Goal: Navigation & Orientation: Find specific page/section

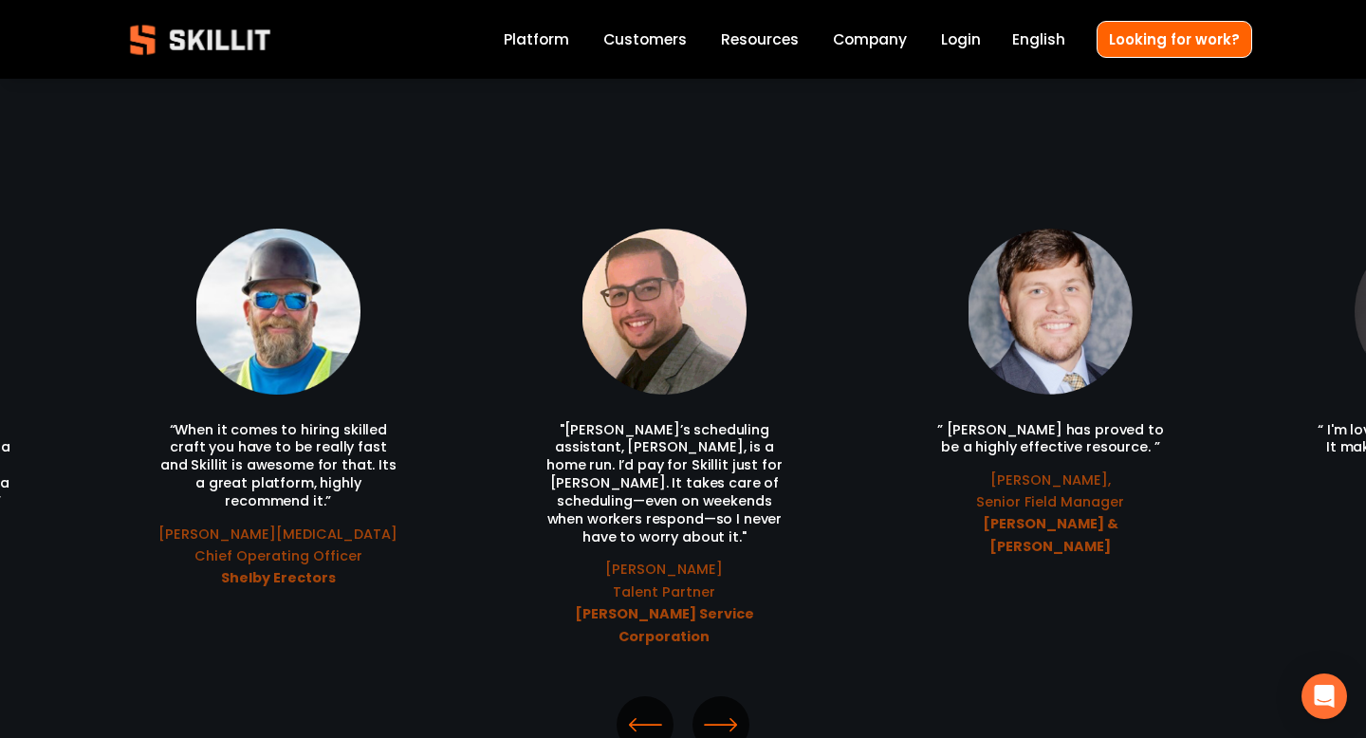
scroll to position [3968, 0]
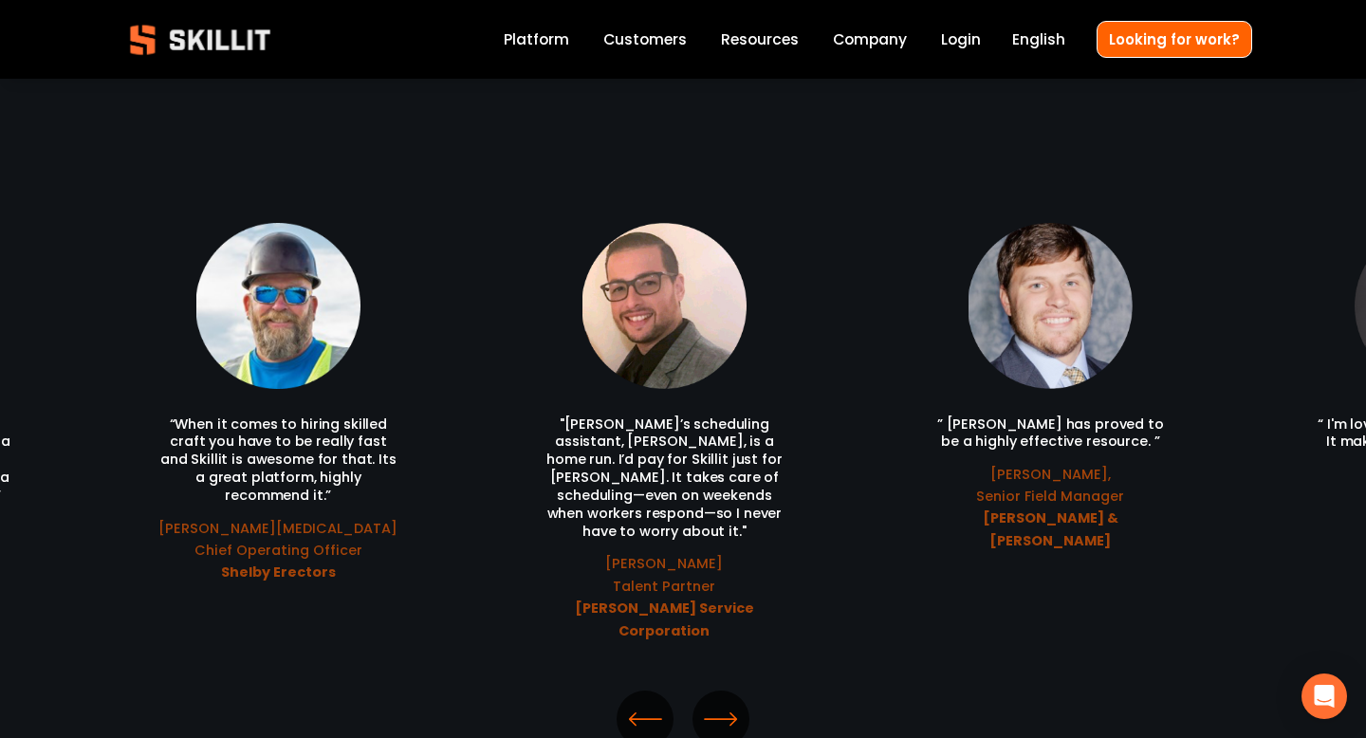
click at [733, 702] on icon "\a \a \a Next\a \a" at bounding box center [721, 719] width 34 height 34
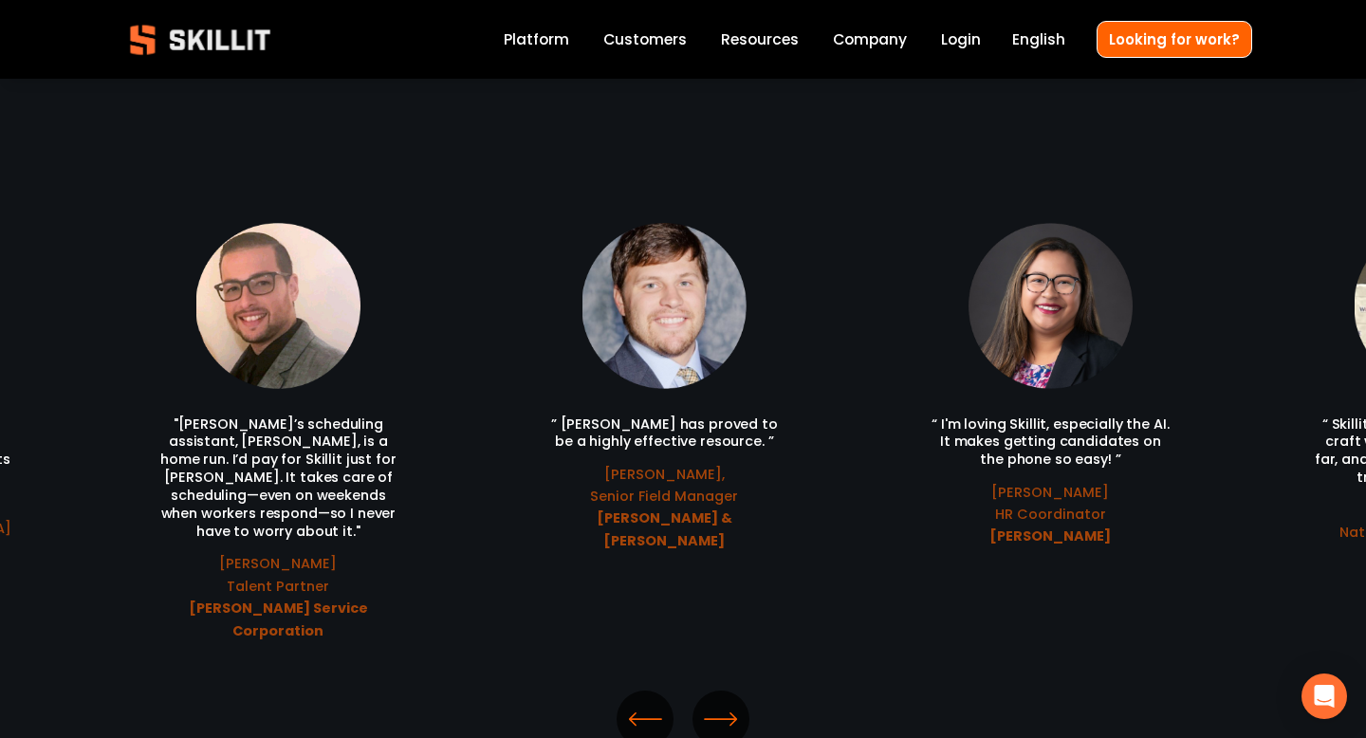
click at [733, 702] on icon "\a \a \a Next\a \a" at bounding box center [721, 719] width 34 height 34
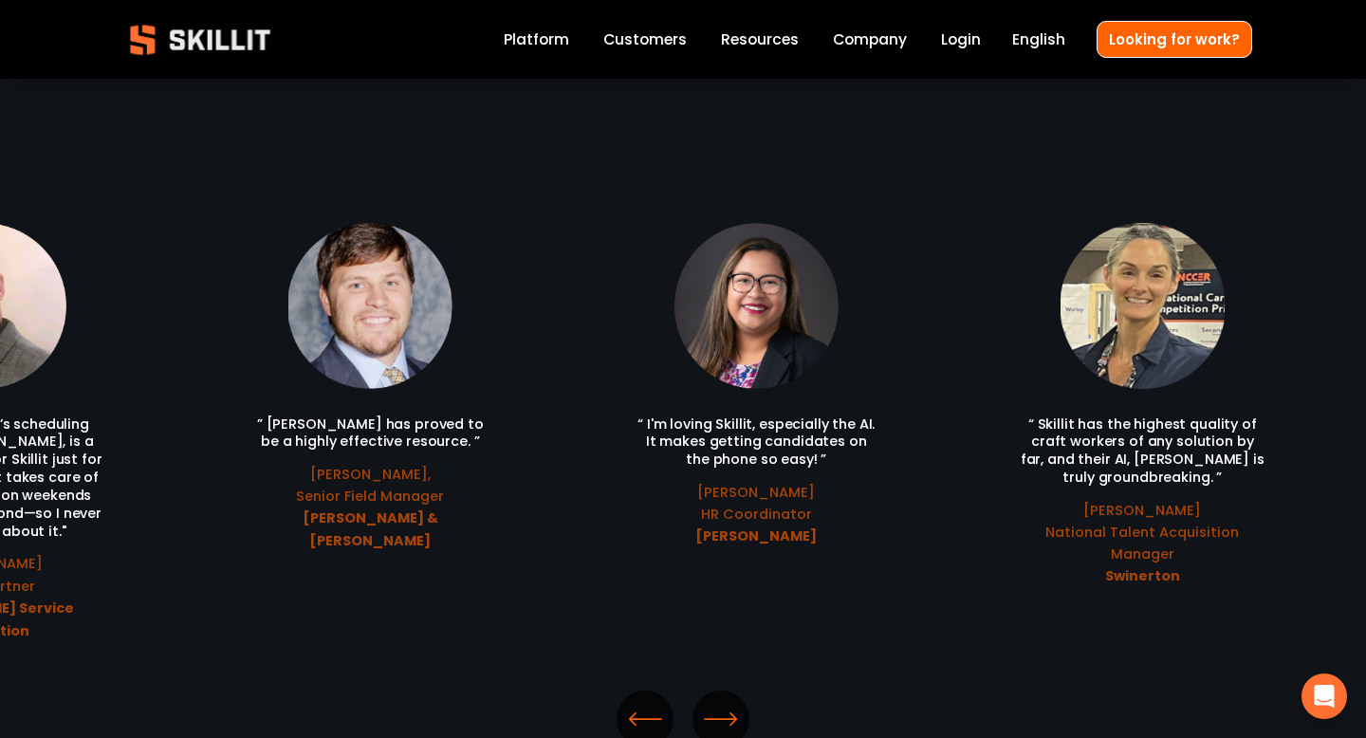
click at [733, 702] on icon "\a \a \a Next\a \a" at bounding box center [721, 719] width 34 height 34
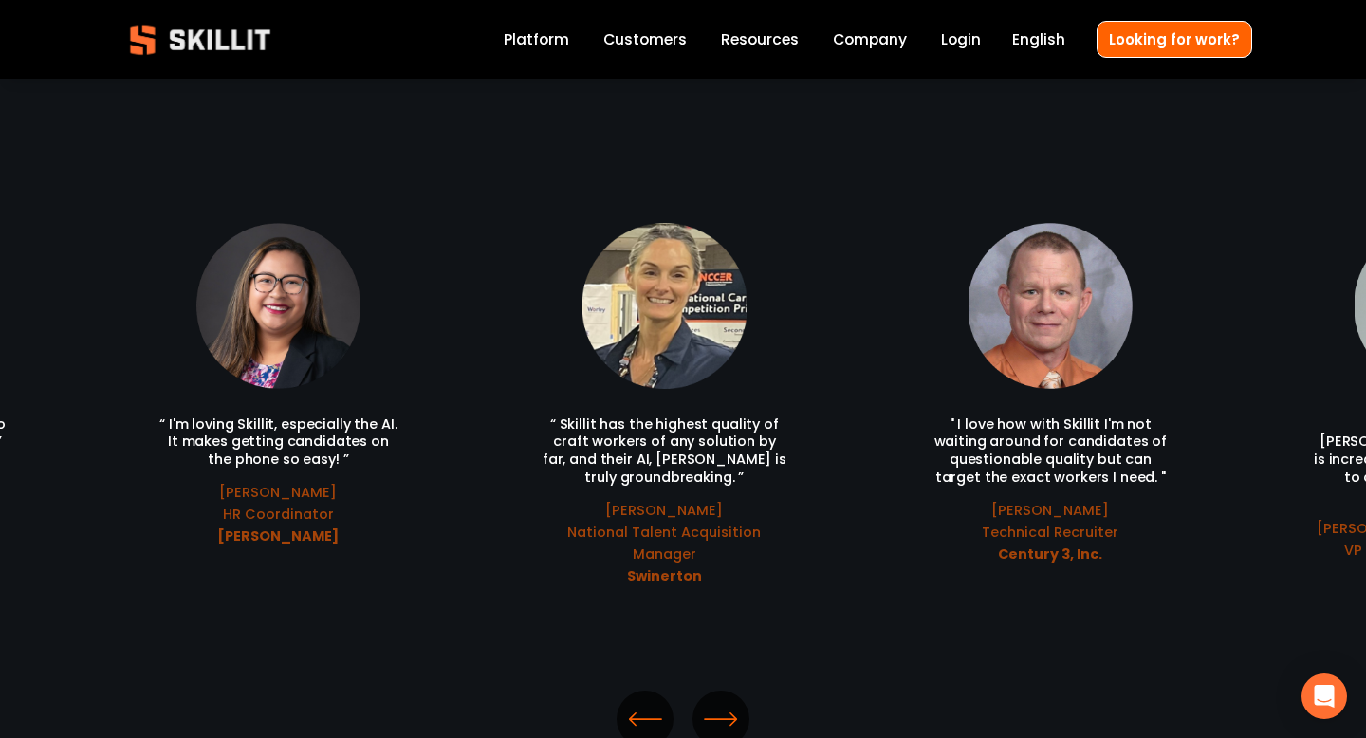
click at [653, 702] on icon "\a \a Previous\a \a \a" at bounding box center [645, 719] width 34 height 34
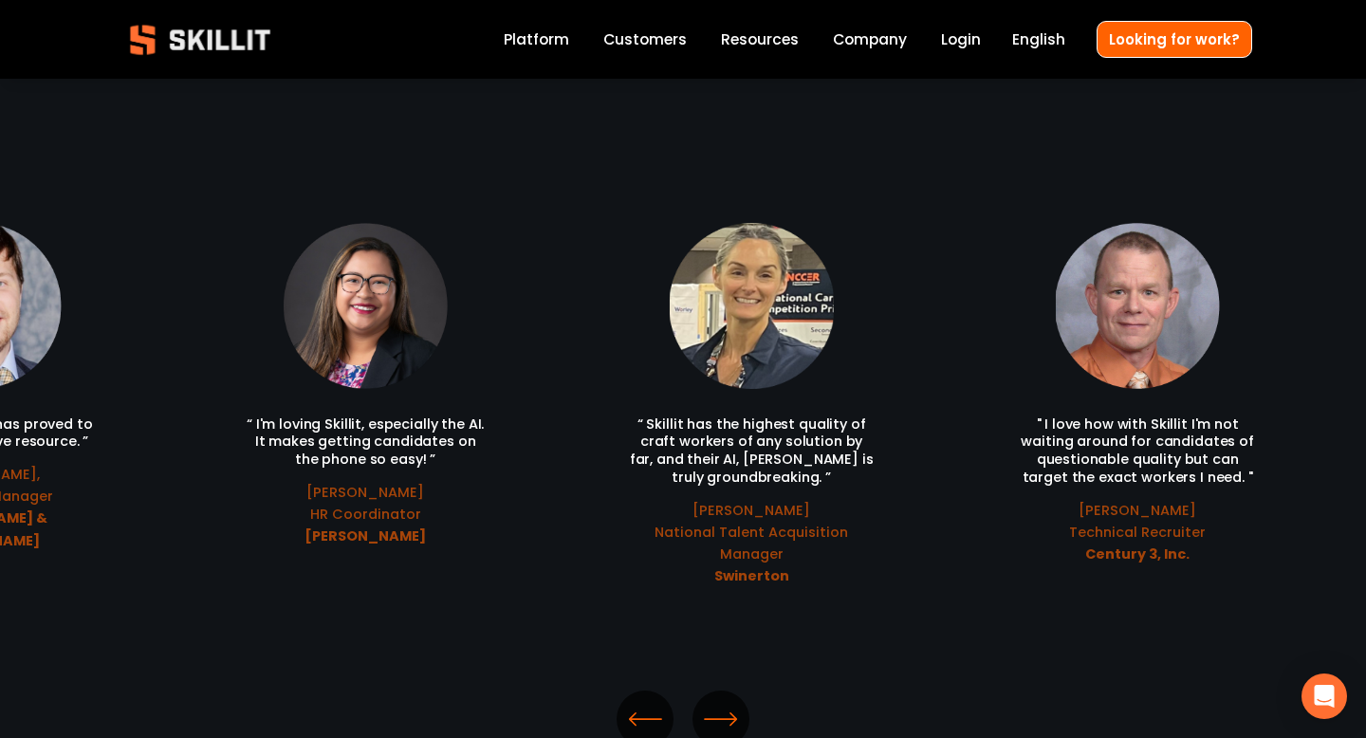
click at [653, 702] on icon "\a \a Previous\a \a \a" at bounding box center [645, 719] width 34 height 34
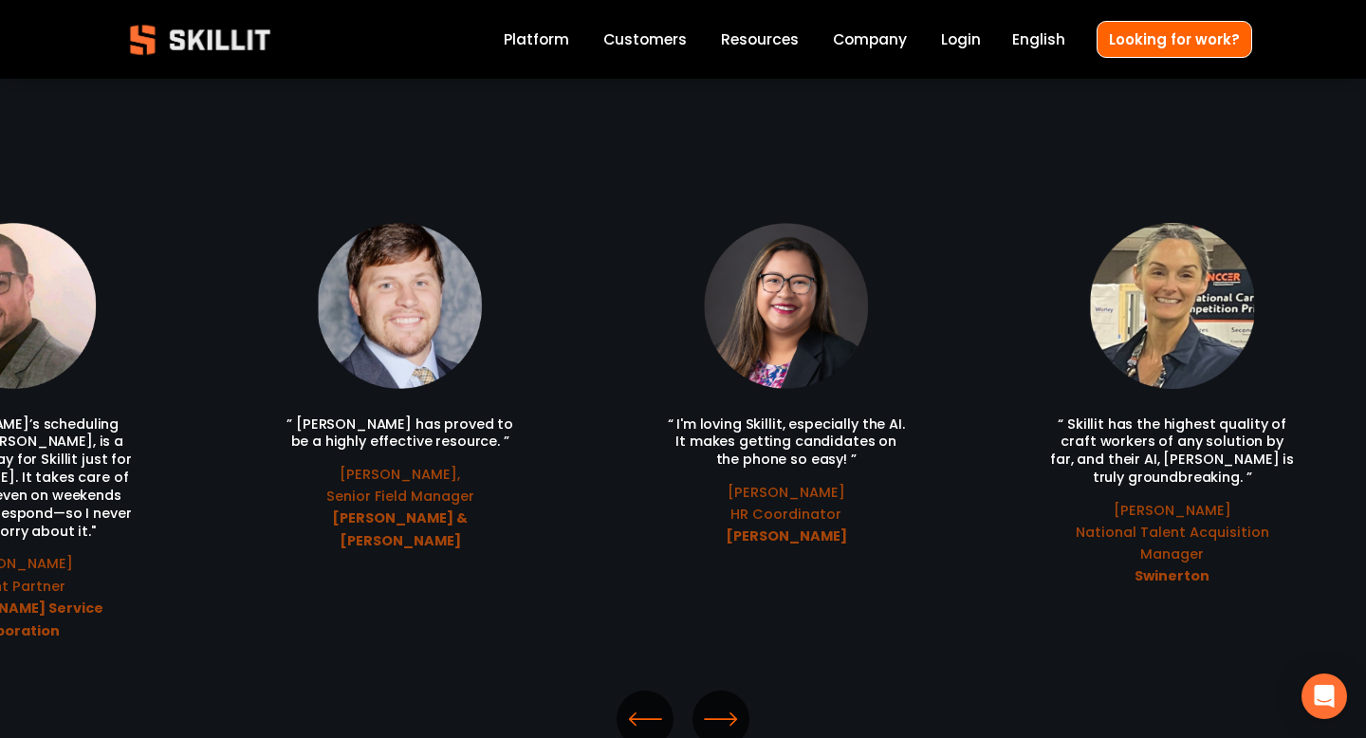
click at [653, 702] on icon "\a \a Previous\a \a \a" at bounding box center [645, 719] width 34 height 34
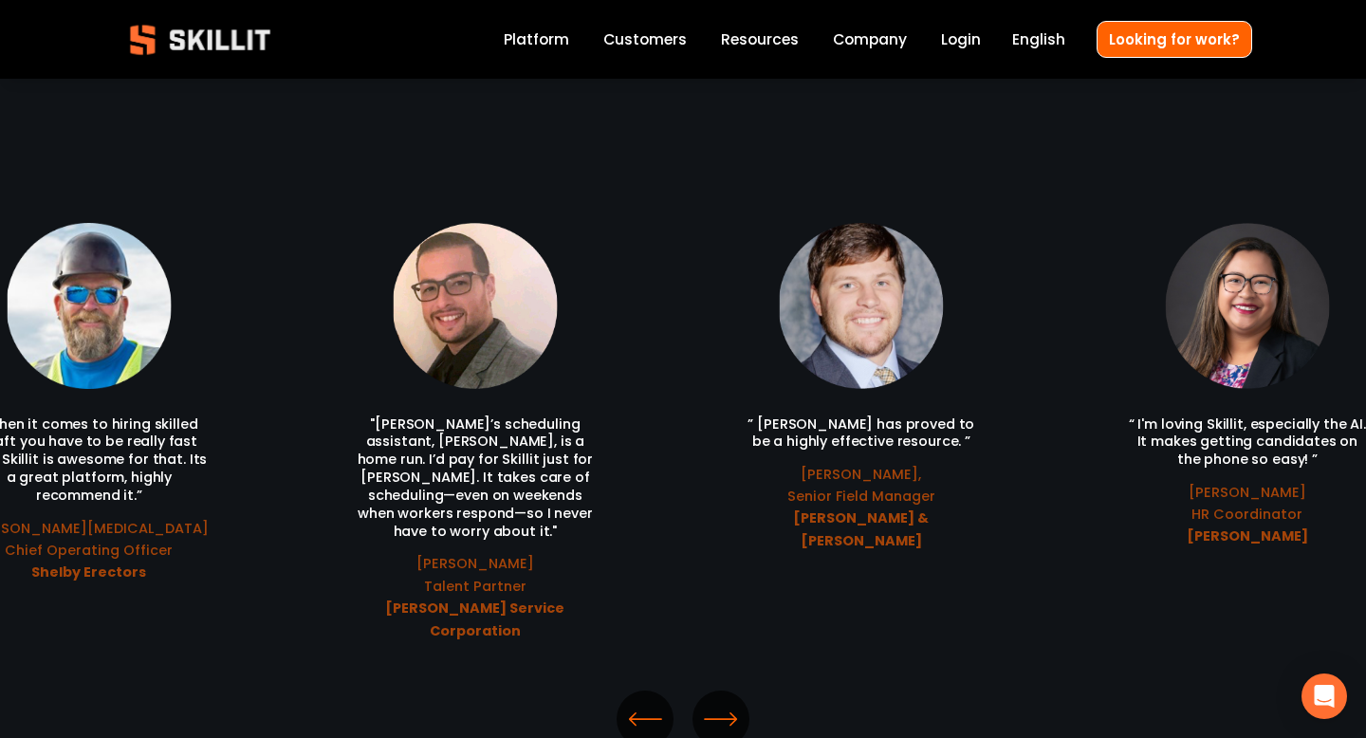
click at [653, 702] on icon "\a \a Previous\a \a \a" at bounding box center [645, 719] width 34 height 34
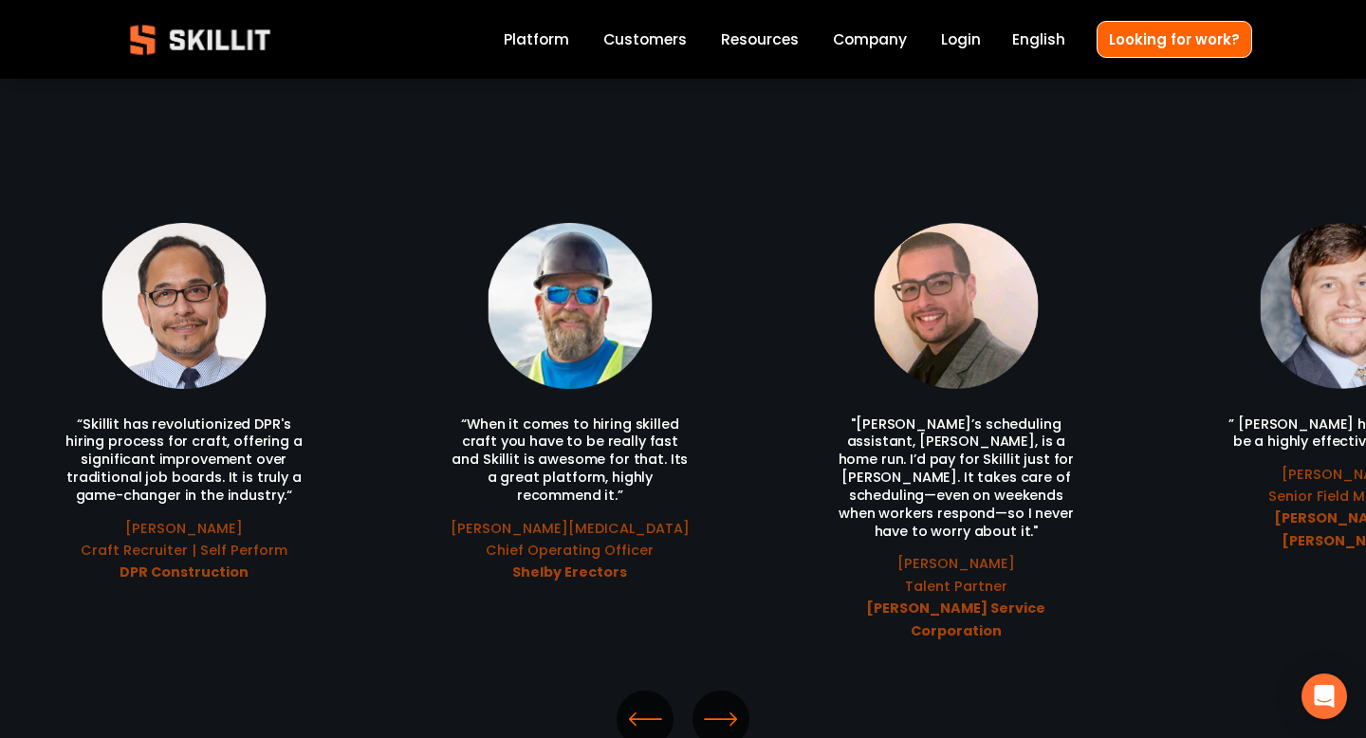
click at [653, 702] on icon "\a \a Previous\a \a \a" at bounding box center [645, 719] width 34 height 34
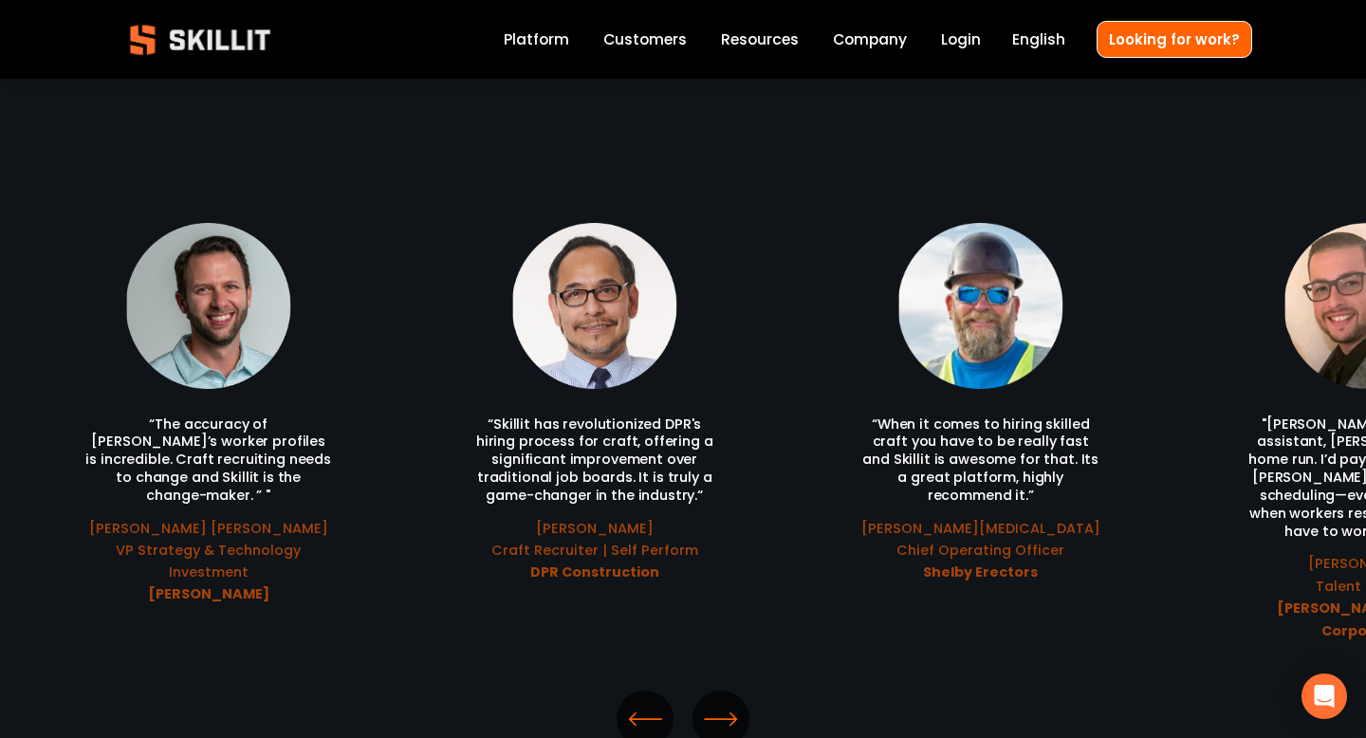
click at [653, 702] on icon "\a \a Previous\a \a \a" at bounding box center [645, 719] width 34 height 34
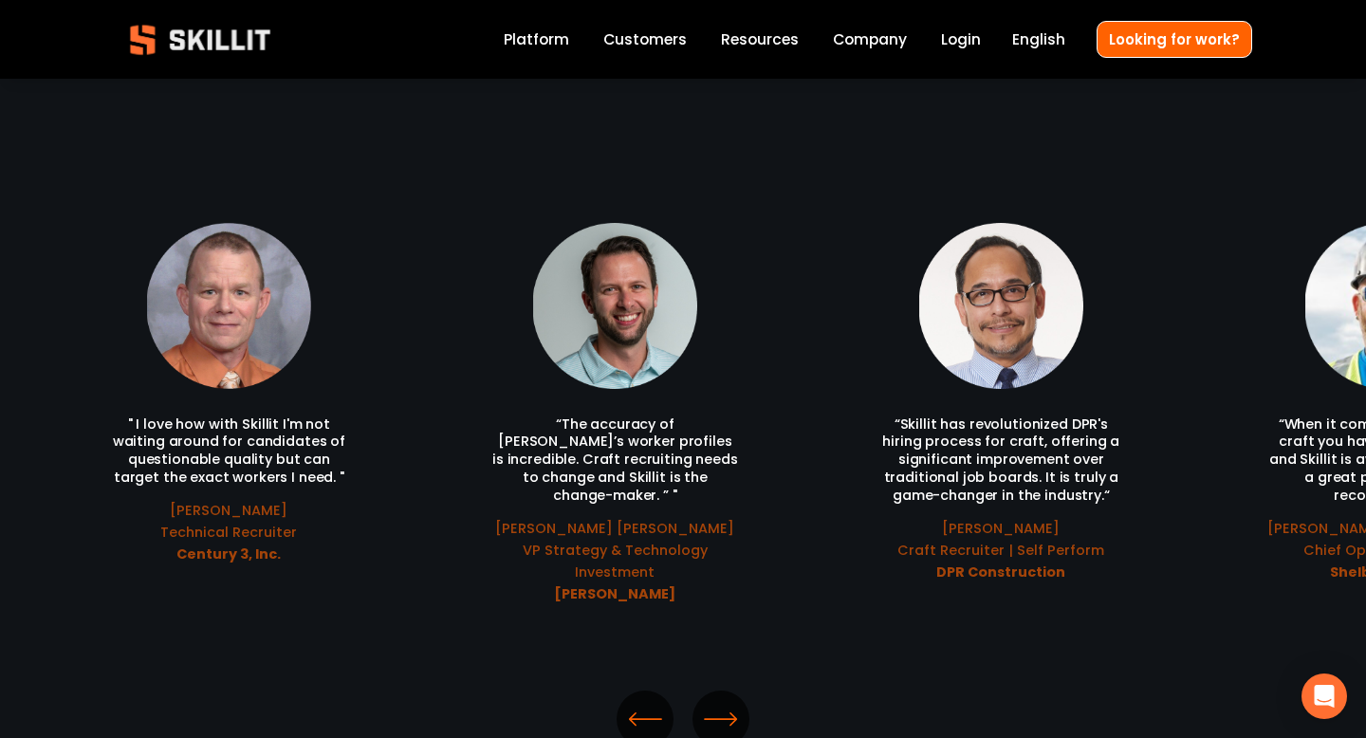
click at [653, 702] on icon "\a \a Previous\a \a \a" at bounding box center [645, 719] width 34 height 34
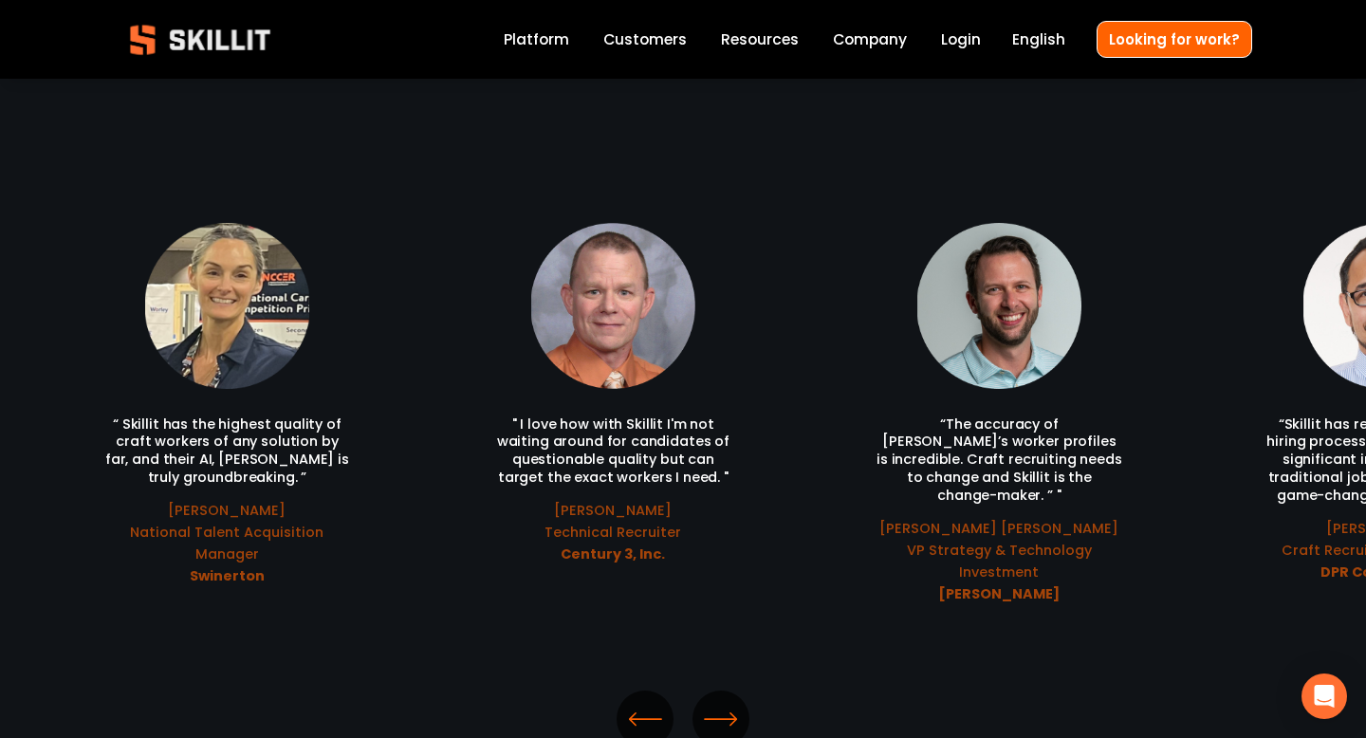
click at [653, 702] on icon "\a \a Previous\a \a \a" at bounding box center [645, 719] width 34 height 34
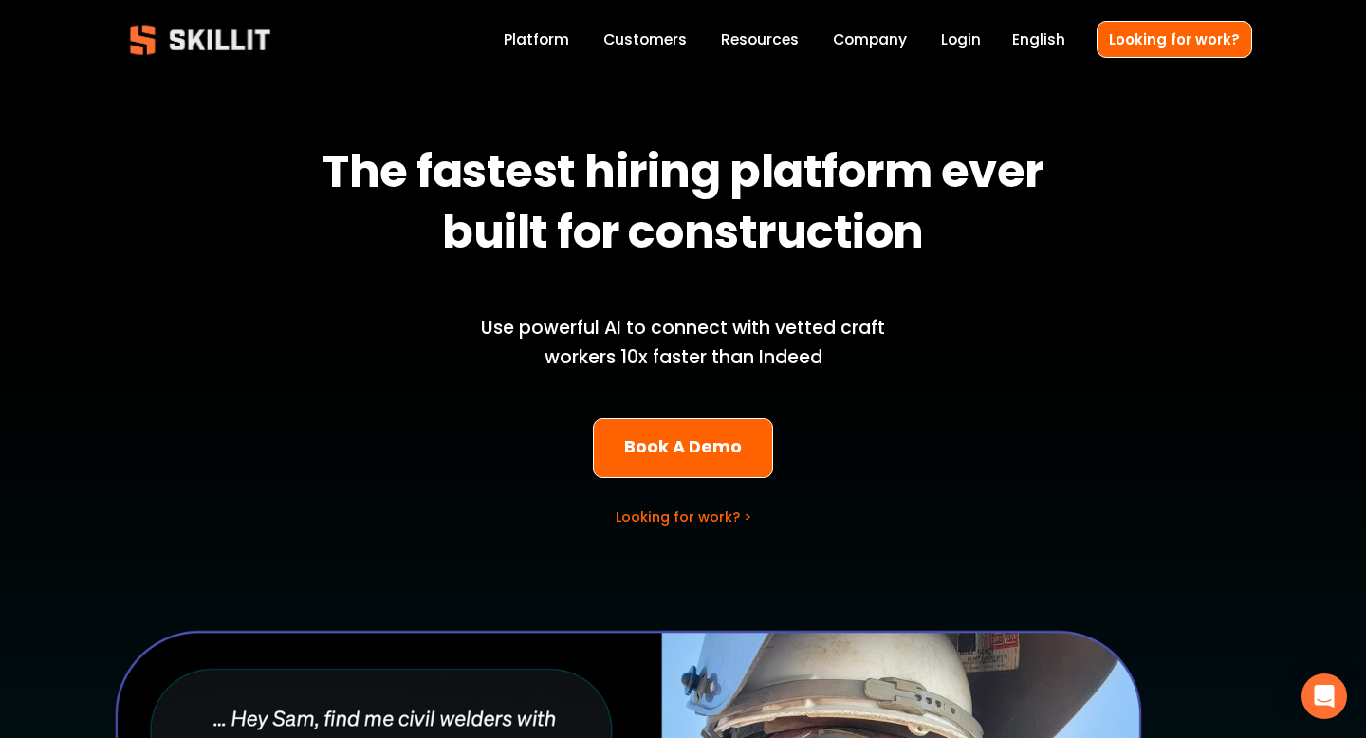
scroll to position [0, 0]
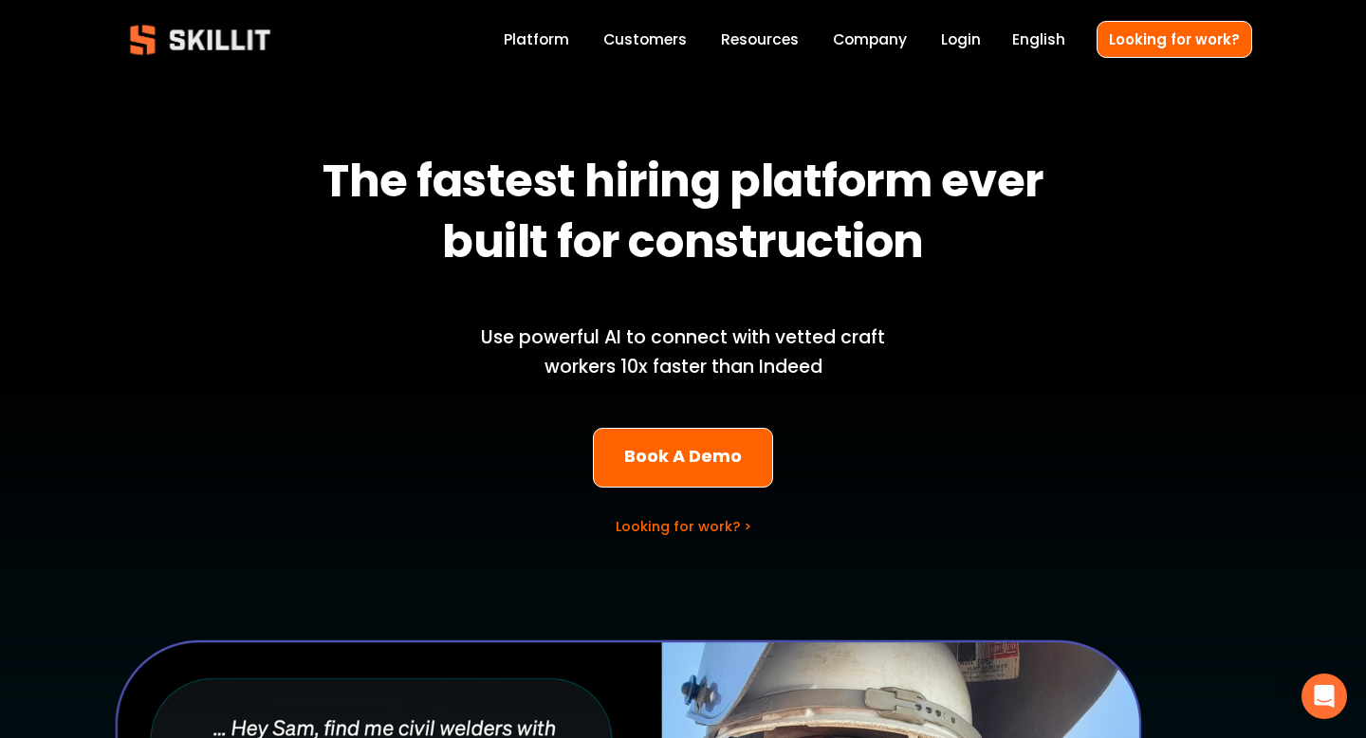
click at [555, 39] on link "Platform" at bounding box center [536, 40] width 65 height 26
